Goal: Information Seeking & Learning: Learn about a topic

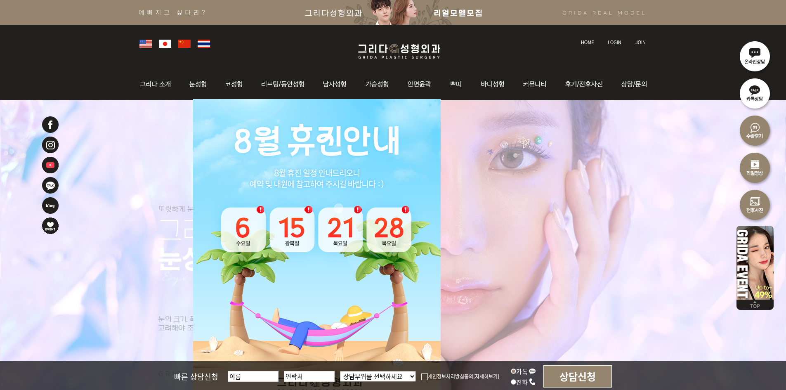
scroll to position [41, 0]
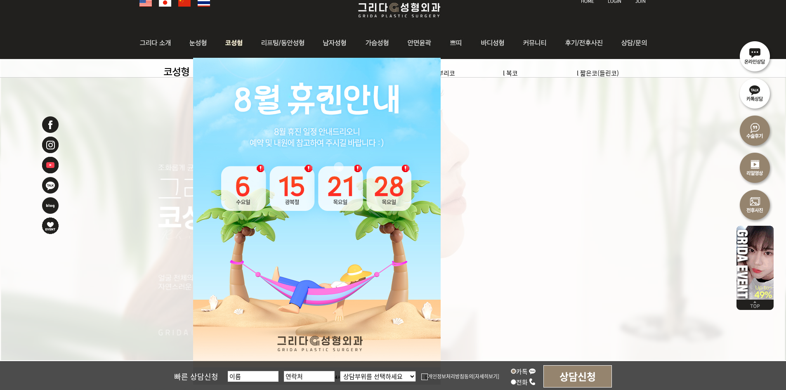
click at [245, 43] on img at bounding box center [234, 43] width 35 height 32
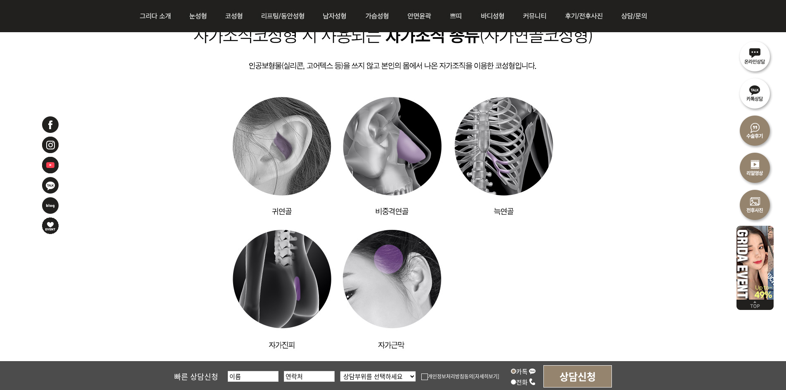
scroll to position [2394, 0]
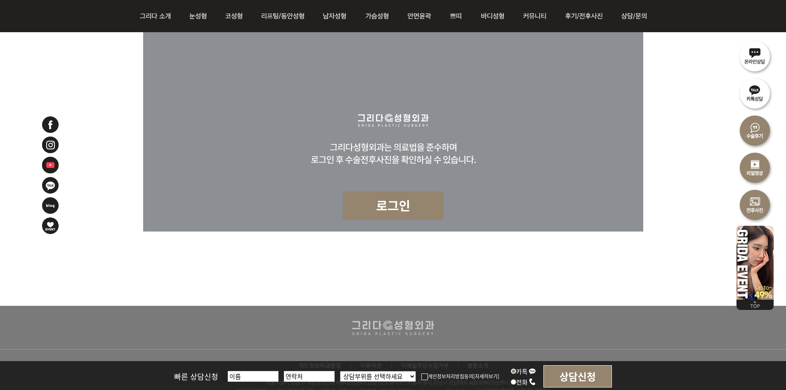
scroll to position [5078, 0]
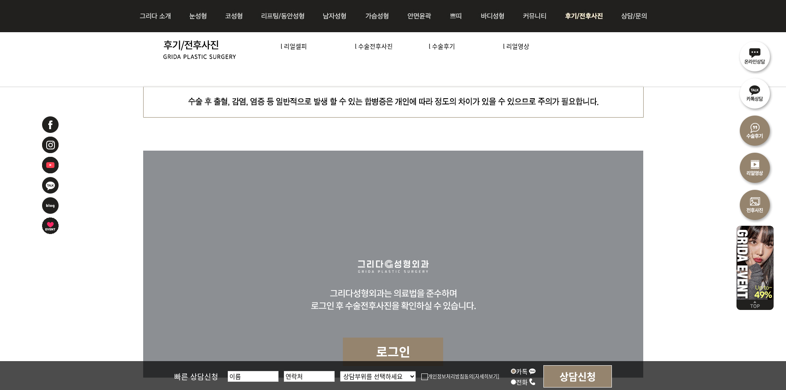
click at [583, 19] on img at bounding box center [585, 16] width 57 height 32
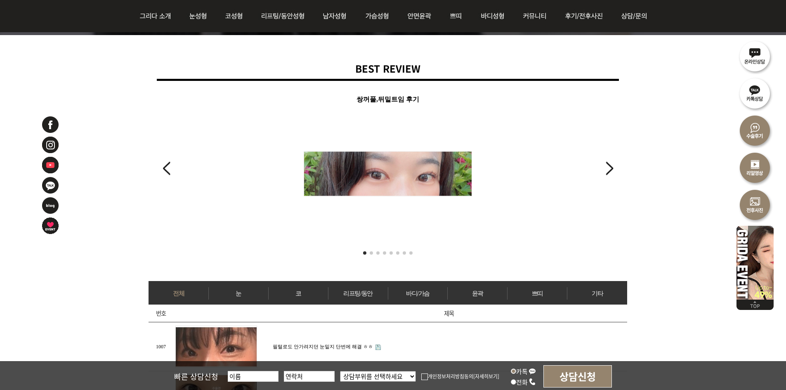
scroll to position [206, 0]
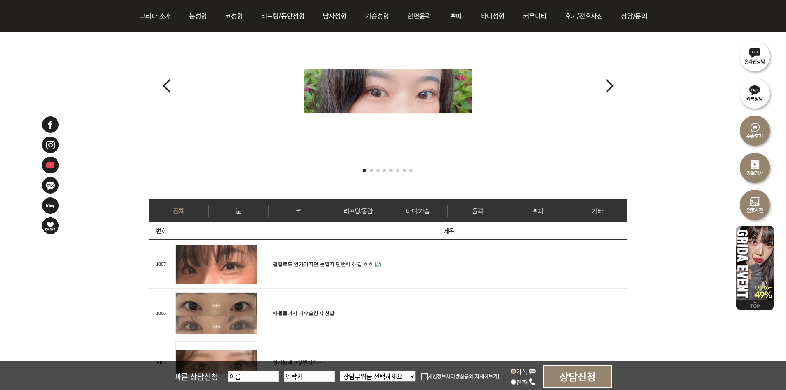
click at [305, 213] on link "코" at bounding box center [298, 211] width 59 height 12
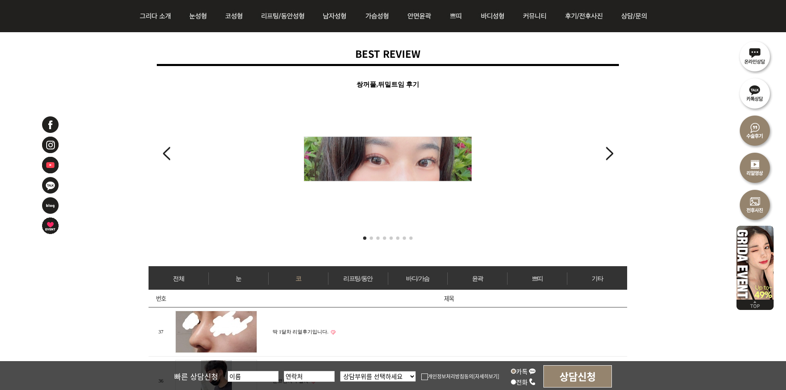
scroll to position [248, 0]
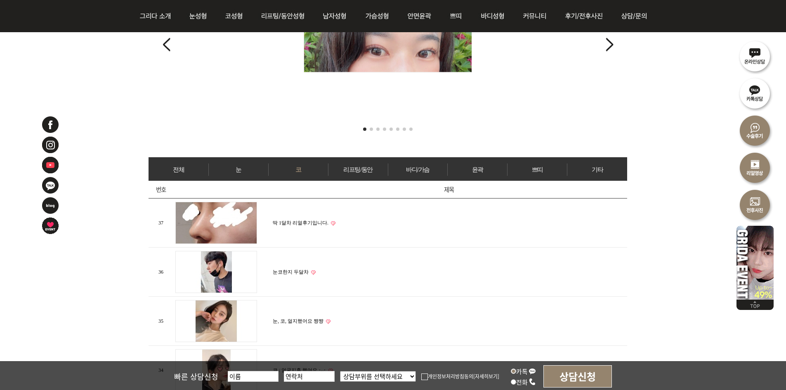
click at [243, 226] on img at bounding box center [216, 223] width 82 height 42
click at [250, 209] on img at bounding box center [216, 223] width 82 height 42
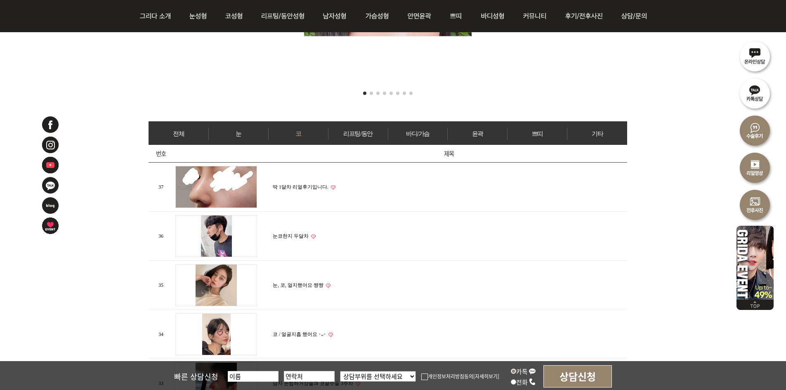
scroll to position [413, 0]
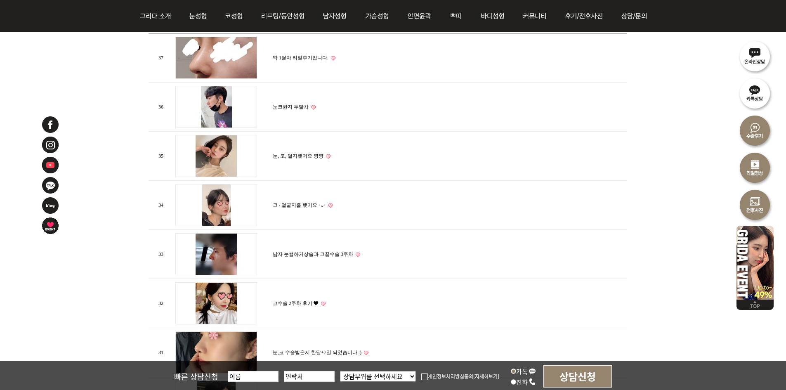
click at [220, 219] on img at bounding box center [216, 205] width 82 height 42
click at [218, 237] on img at bounding box center [216, 254] width 82 height 42
click at [219, 208] on img at bounding box center [216, 205] width 82 height 42
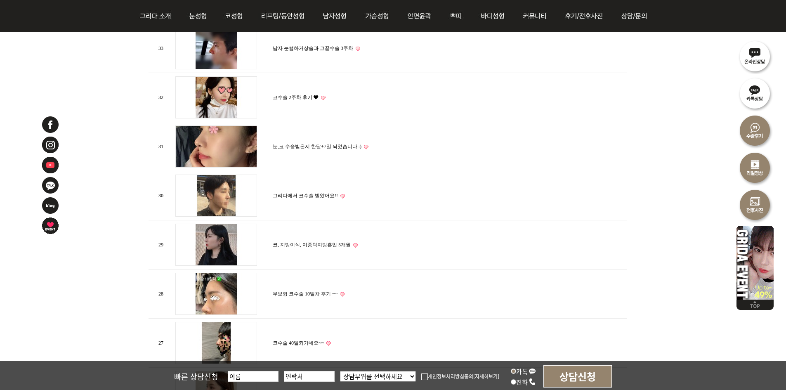
scroll to position [619, 0]
click at [210, 243] on img at bounding box center [216, 244] width 82 height 42
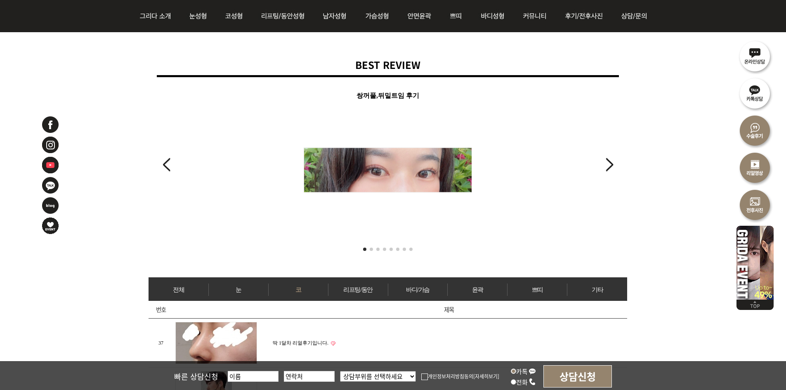
scroll to position [0, 0]
